Goal: Navigation & Orientation: Find specific page/section

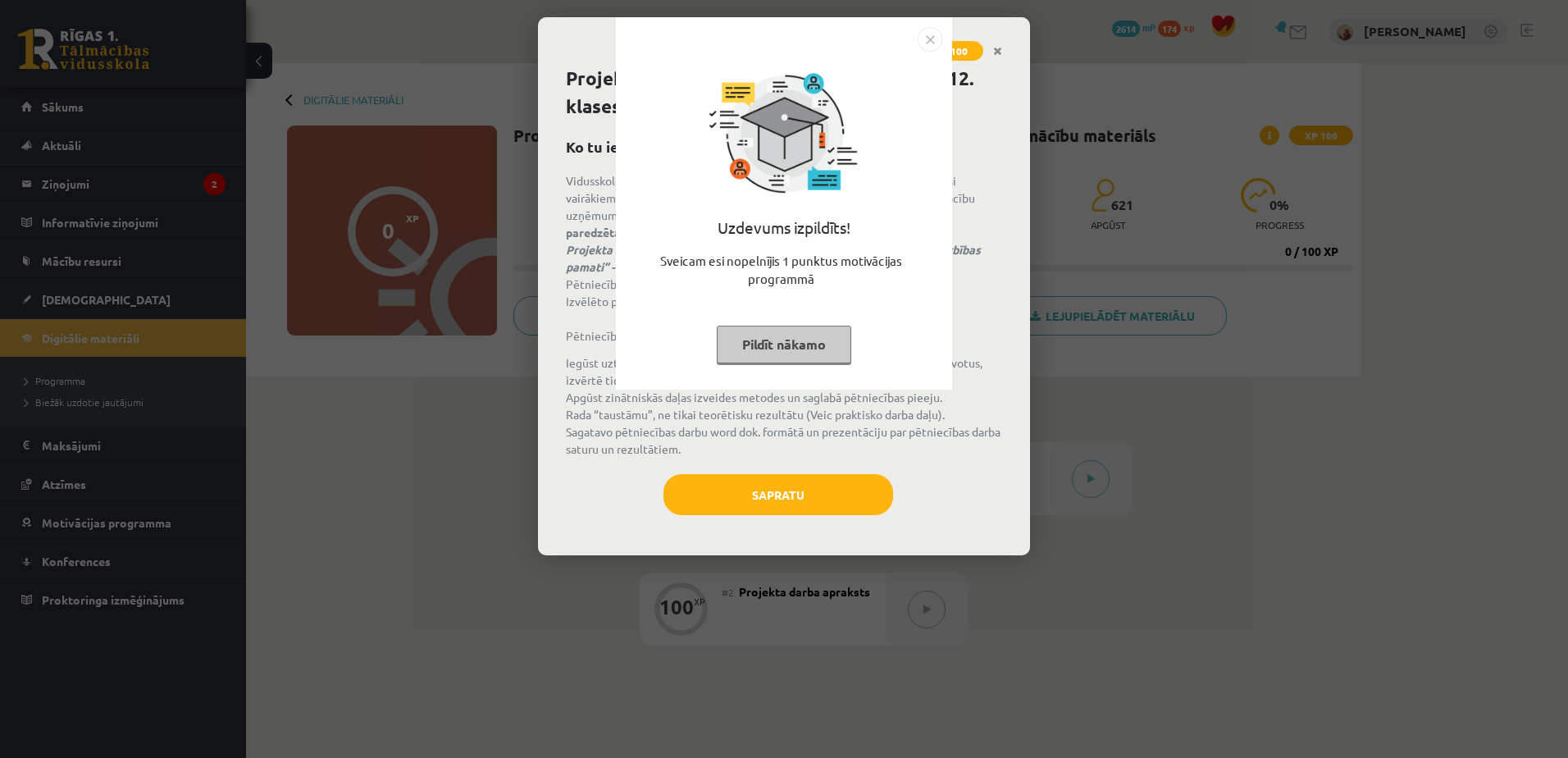
click at [773, 349] on button "Pildīt nākamo" at bounding box center [784, 344] width 135 height 37
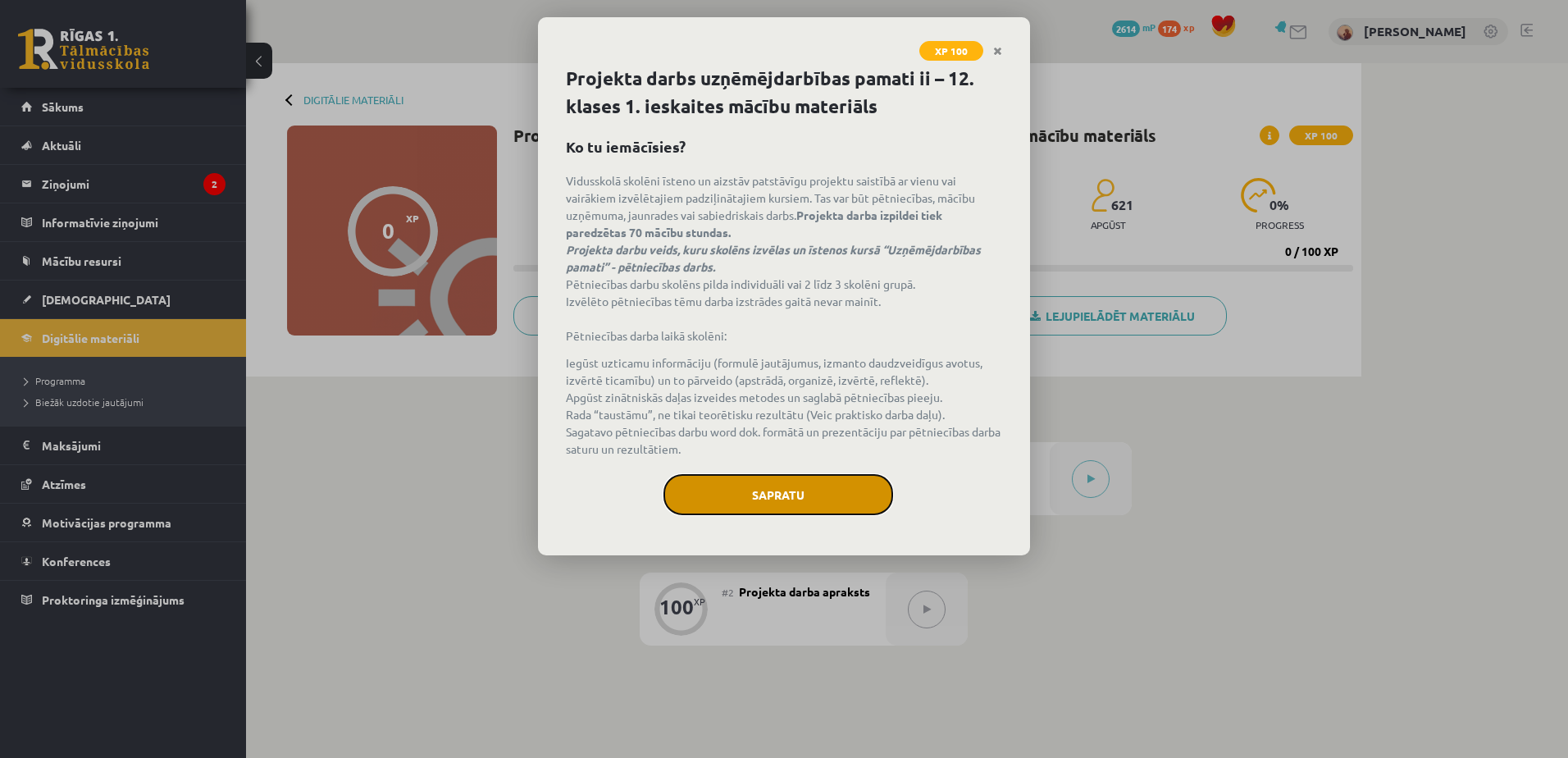
click at [773, 449] on button "Sapratu" at bounding box center [778, 495] width 229 height 41
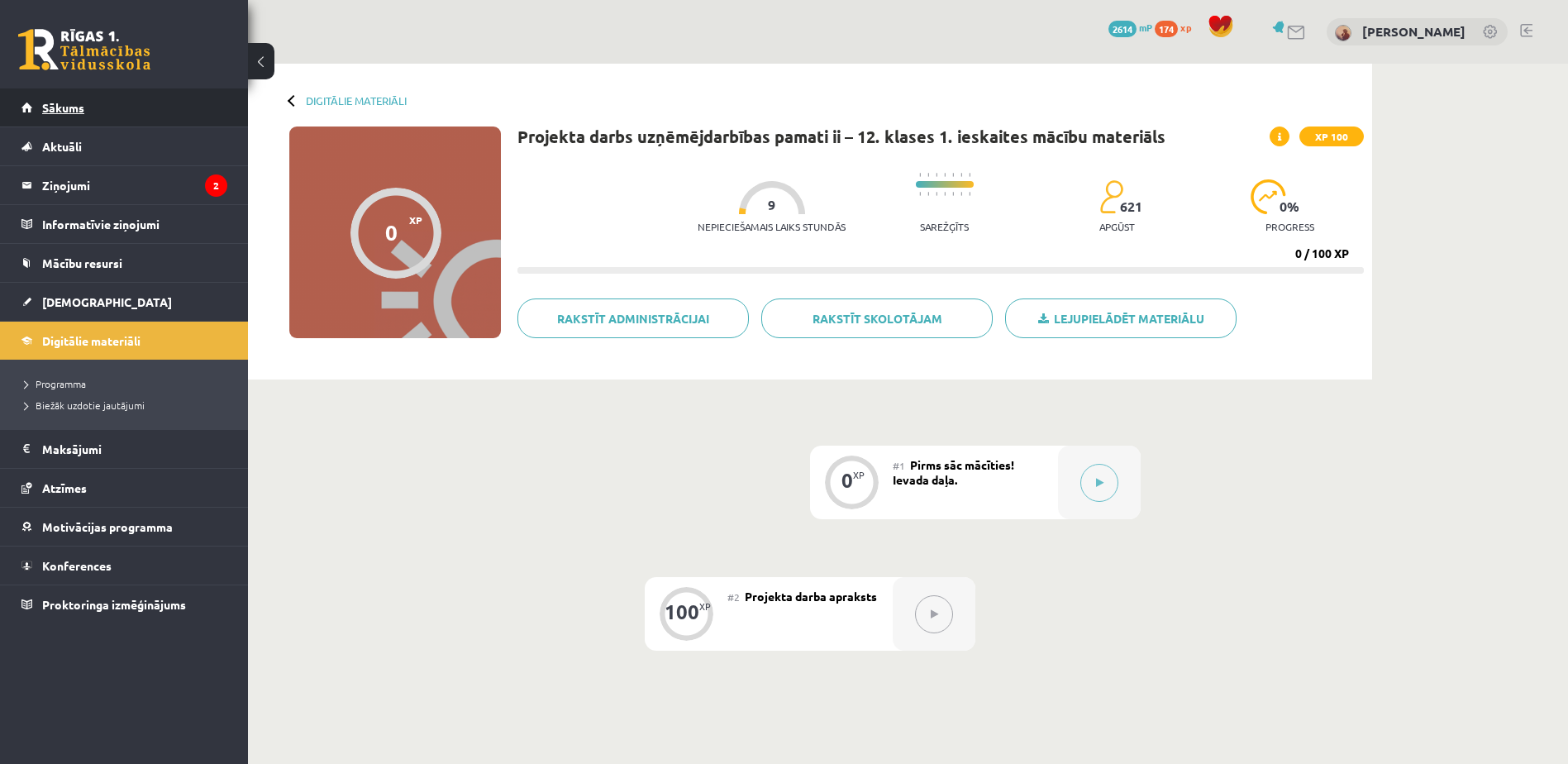
click at [66, 99] on link "Sākums" at bounding box center [124, 107] width 206 height 38
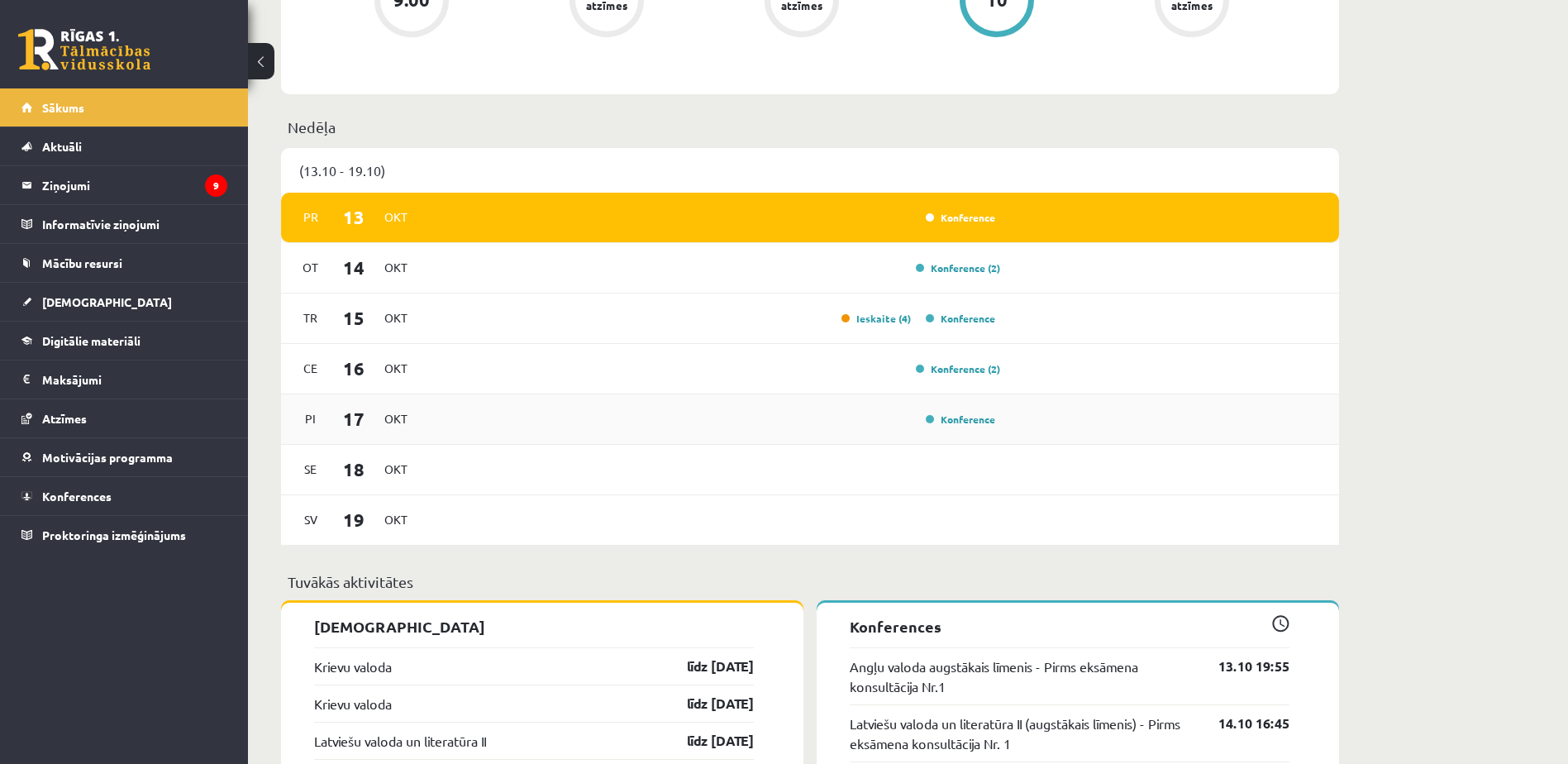
scroll to position [744, 0]
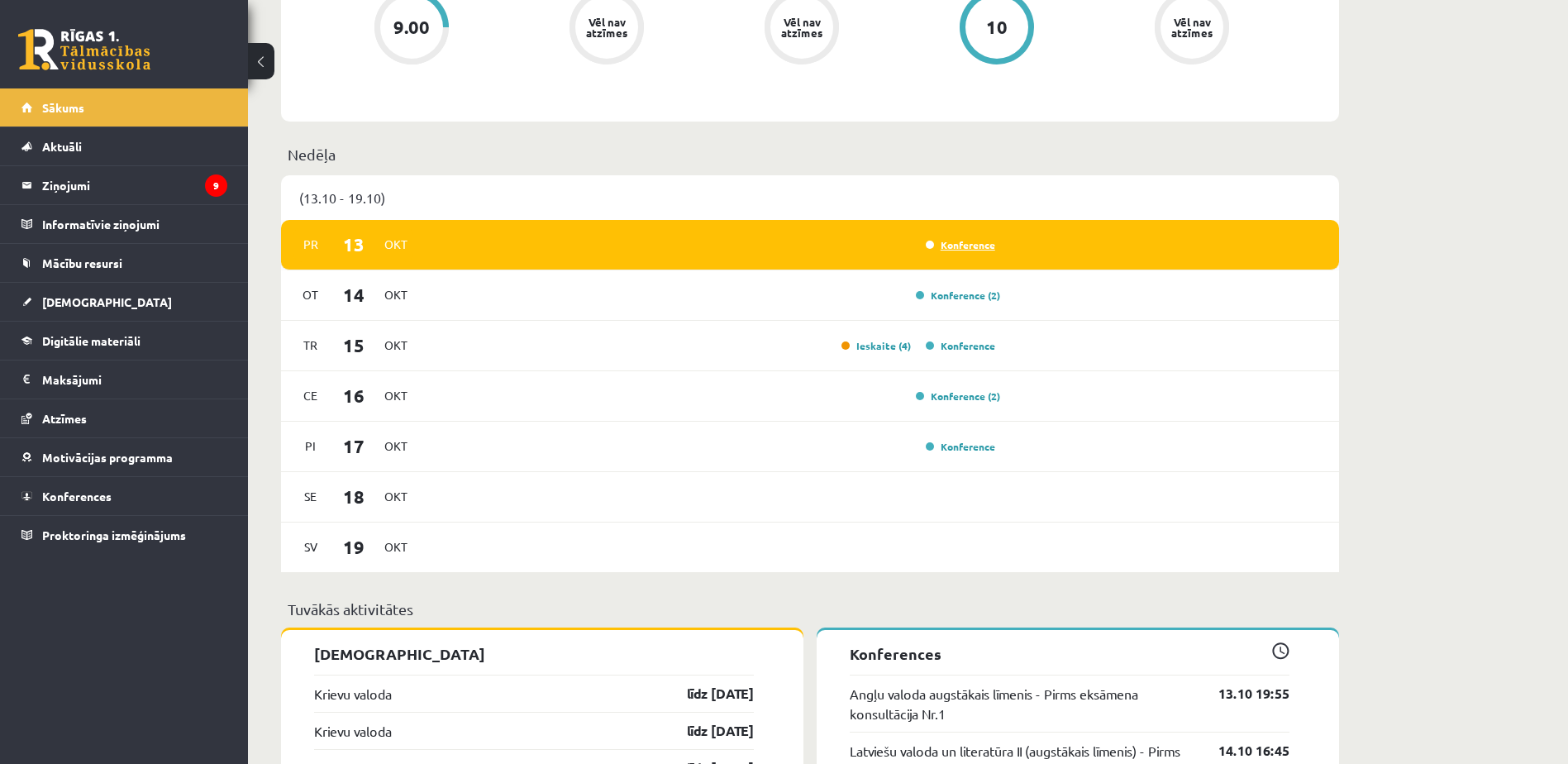
click at [970, 245] on link "Konference" at bounding box center [960, 244] width 69 height 13
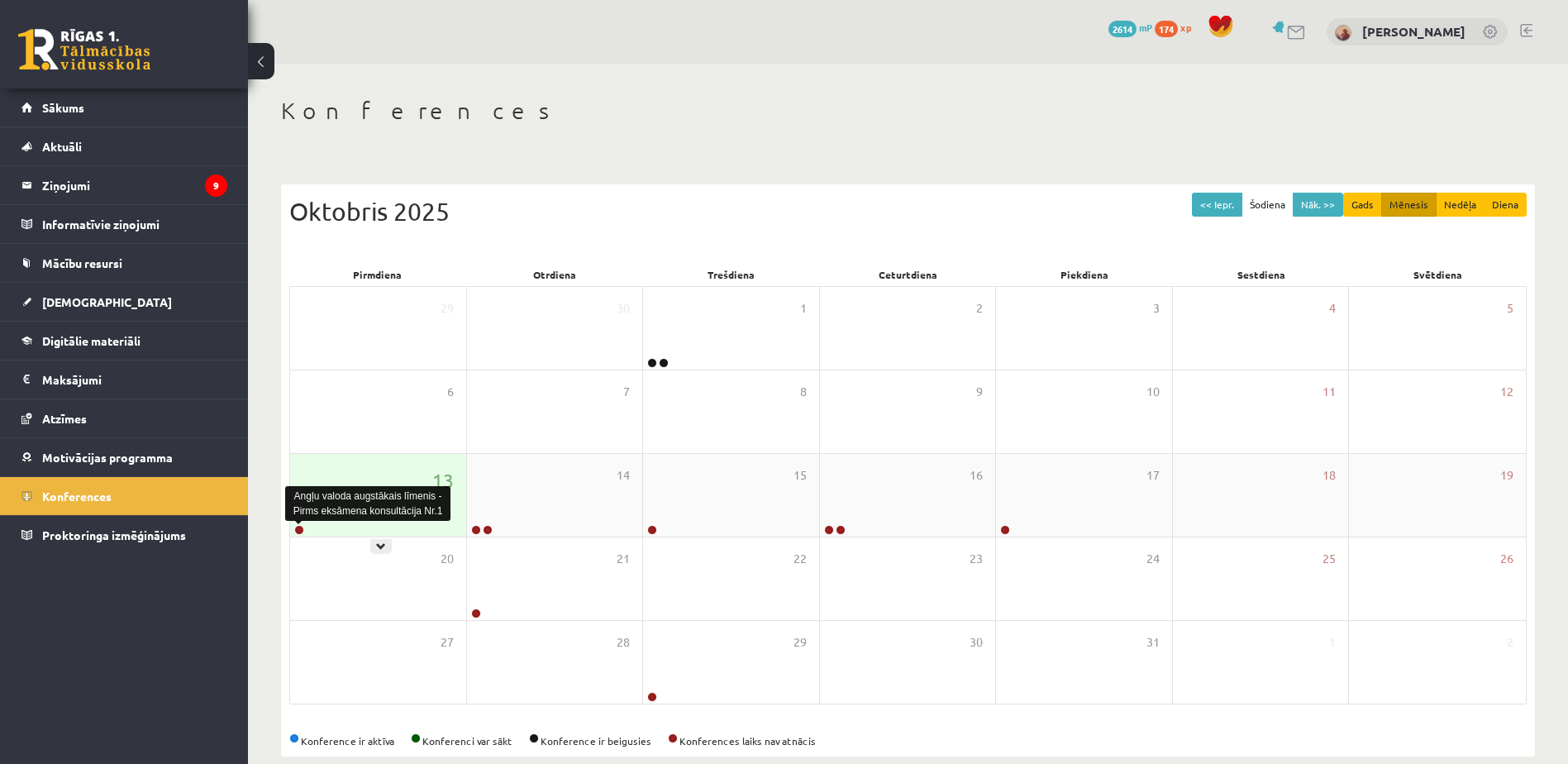
click at [297, 530] on link at bounding box center [298, 529] width 10 height 10
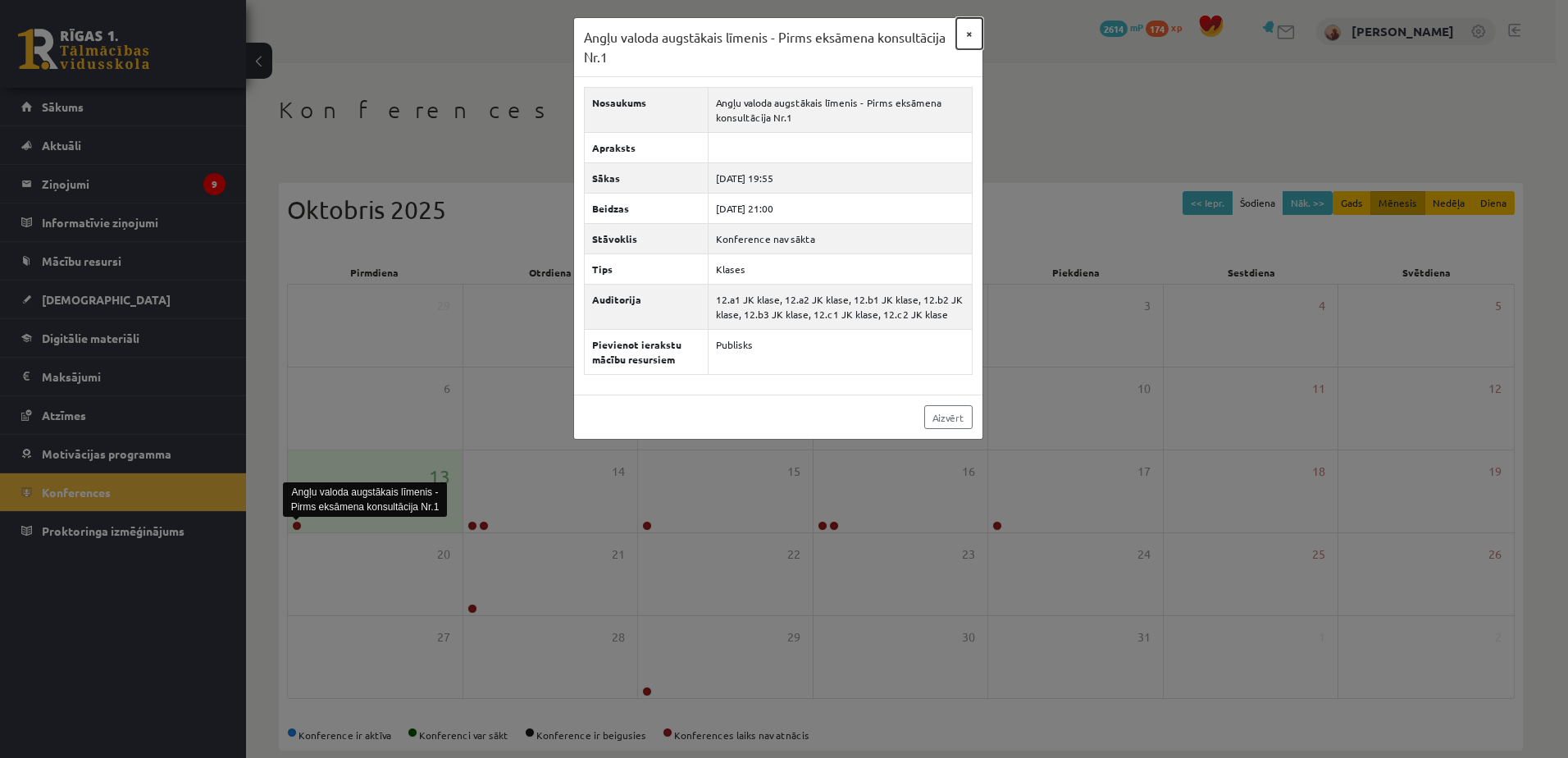
click at [972, 35] on button "×" at bounding box center [969, 33] width 26 height 31
